Goal: Task Accomplishment & Management: Manage account settings

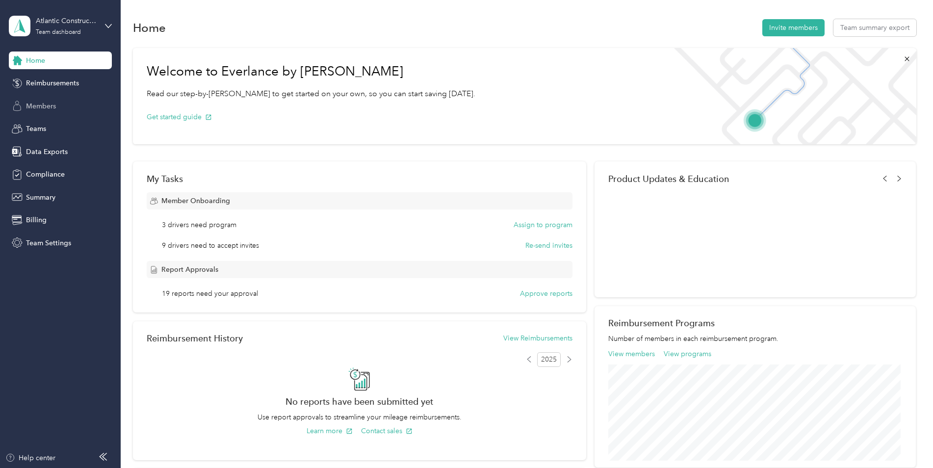
click at [46, 106] on span "Members" at bounding box center [41, 106] width 30 height 10
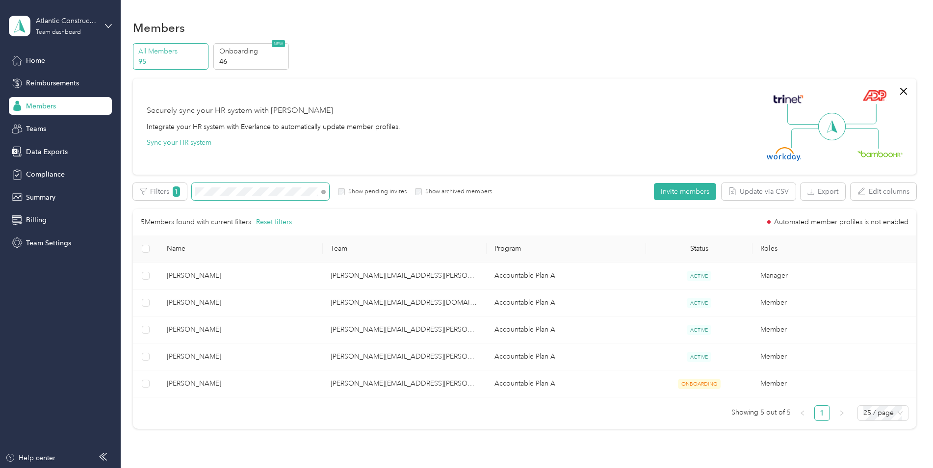
click at [247, 183] on div "All Members 95 Onboarding 46 NEW Securely sync your HR system with Everlance In…" at bounding box center [524, 240] width 783 height 394
click at [144, 181] on div "All Members 95 Onboarding 46 NEW Securely sync your HR system with Everlance In…" at bounding box center [524, 240] width 783 height 394
